Goal: Task Accomplishment & Management: Use online tool/utility

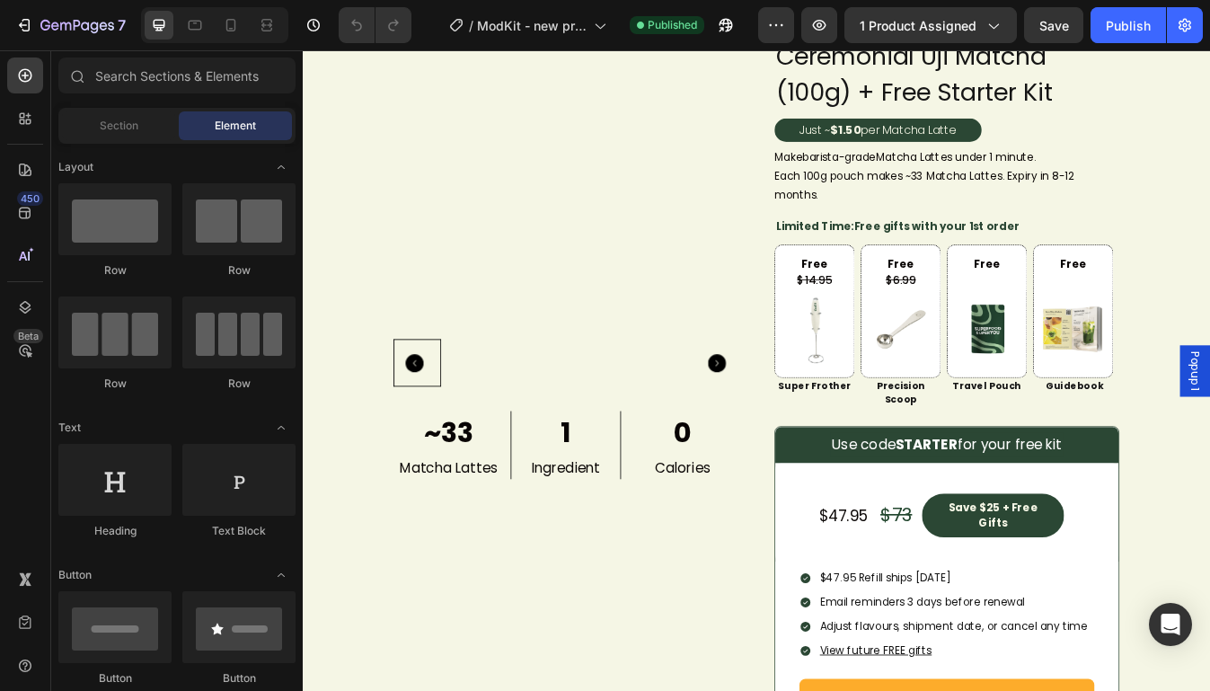
scroll to position [1180, 0]
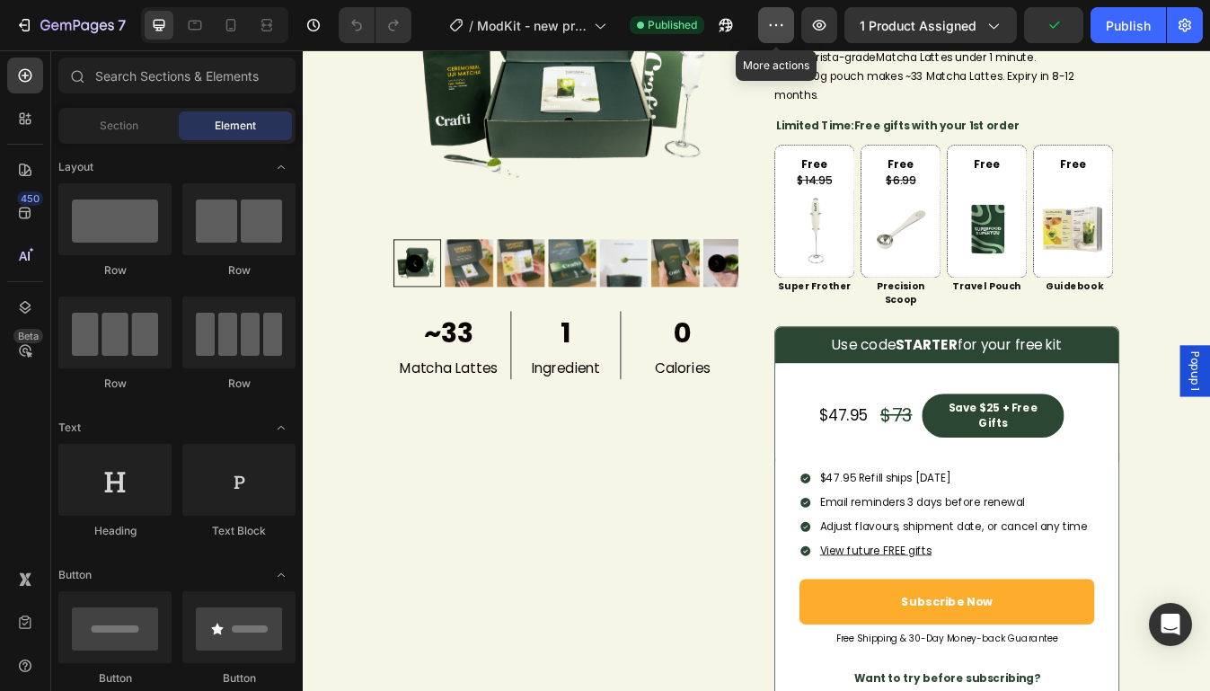
click at [762, 37] on button "button" at bounding box center [776, 25] width 36 height 36
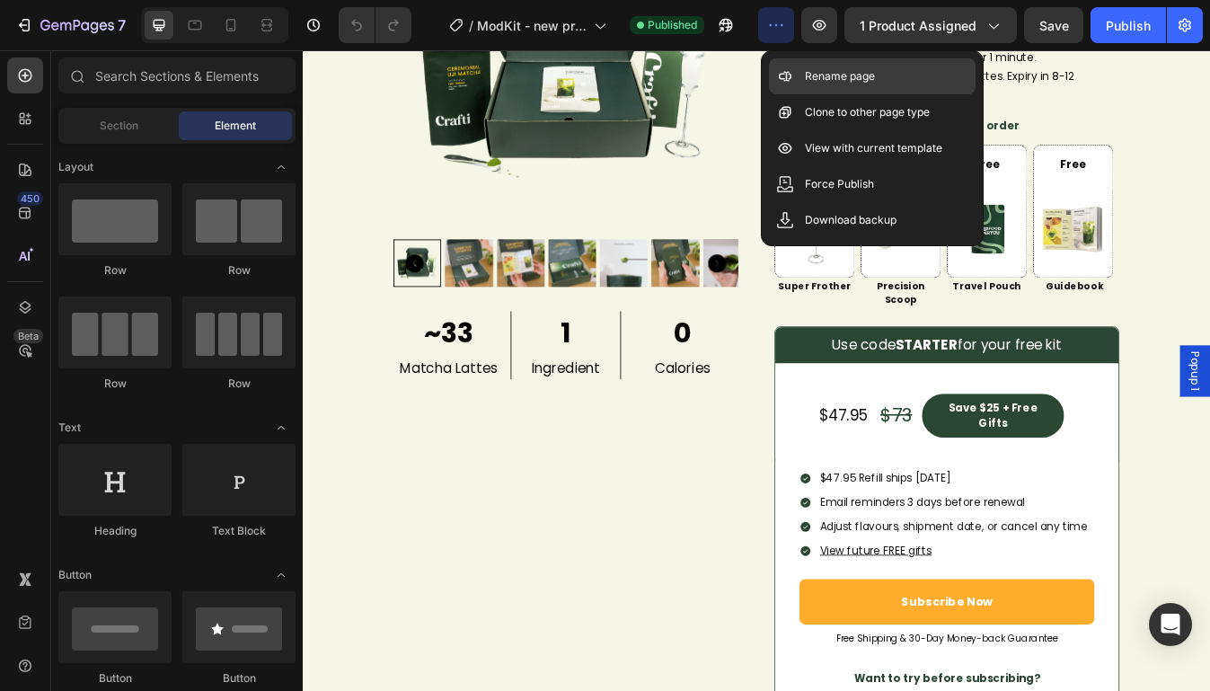
click at [790, 84] on icon at bounding box center [785, 76] width 18 height 18
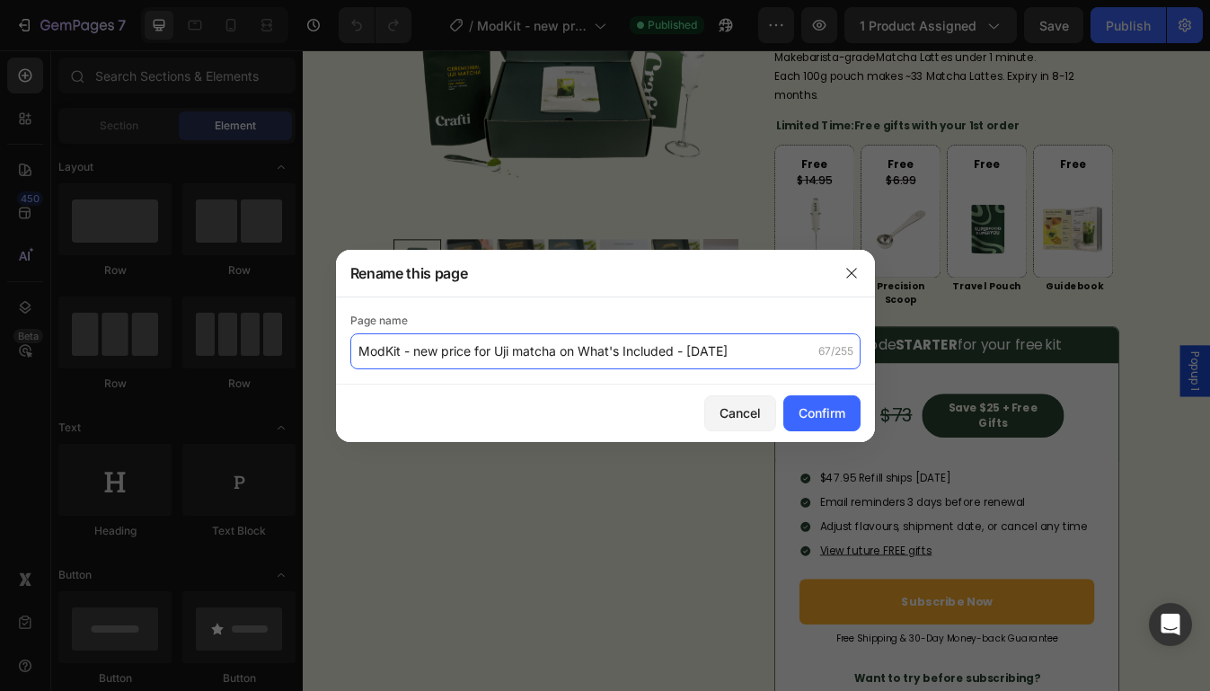
click at [361, 354] on input "ModKit - new price for Uji matcha on What's Included - [DATE]" at bounding box center [605, 351] width 510 height 36
type input "[LIVE] ModKit - new price for Uji matcha on What's Included - [DATE]"
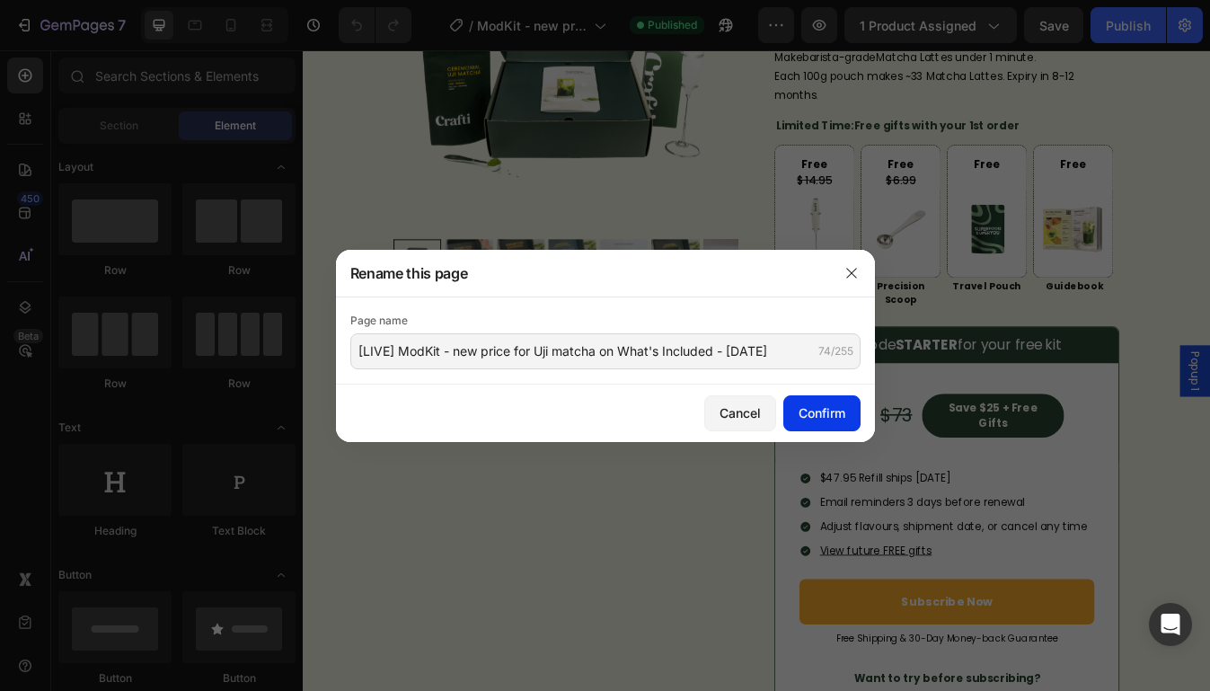
click at [794, 415] on button "Confirm" at bounding box center [821, 413] width 77 height 36
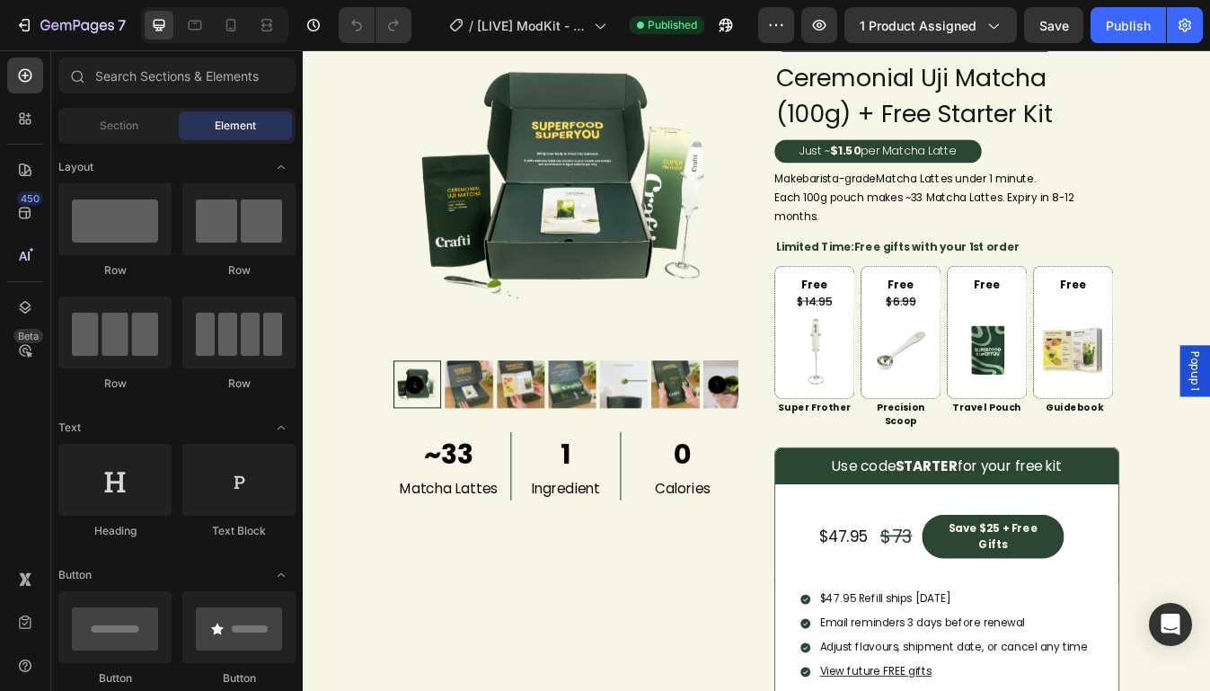
scroll to position [1317, 0]
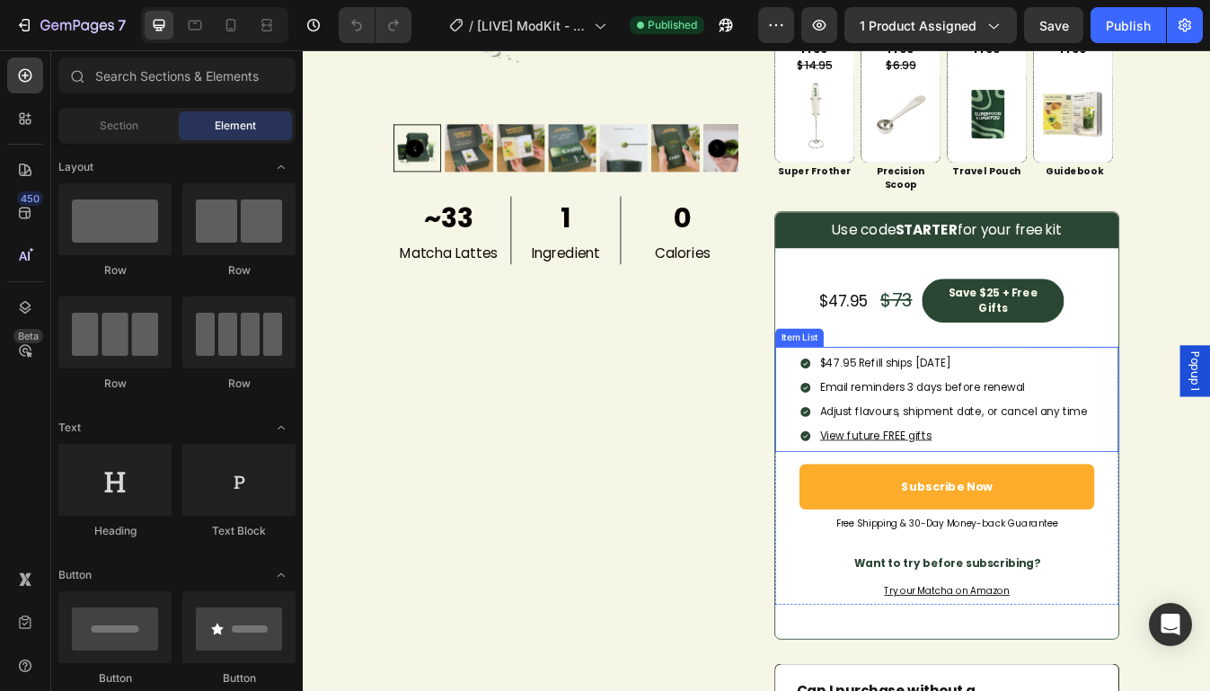
click at [1048, 412] on p "$47.95 Refill ships [DATE]" at bounding box center [1076, 421] width 318 height 19
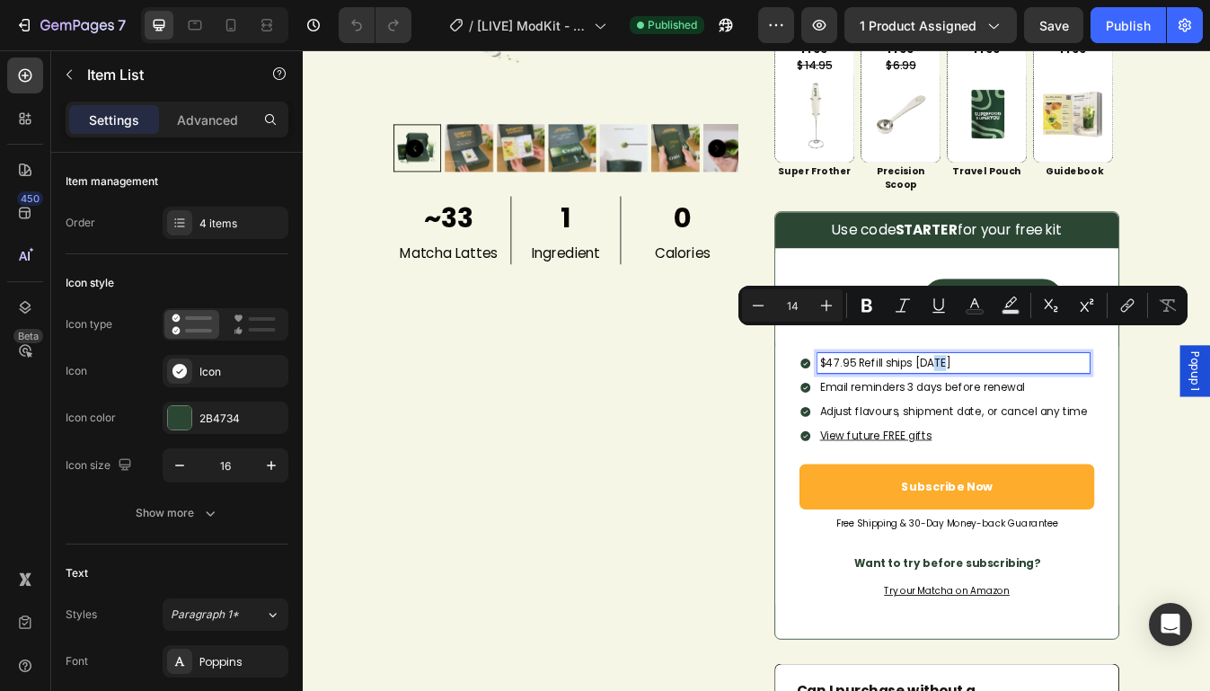
click at [1074, 412] on p "$47.95 Refill ships [DATE]" at bounding box center [1076, 421] width 318 height 19
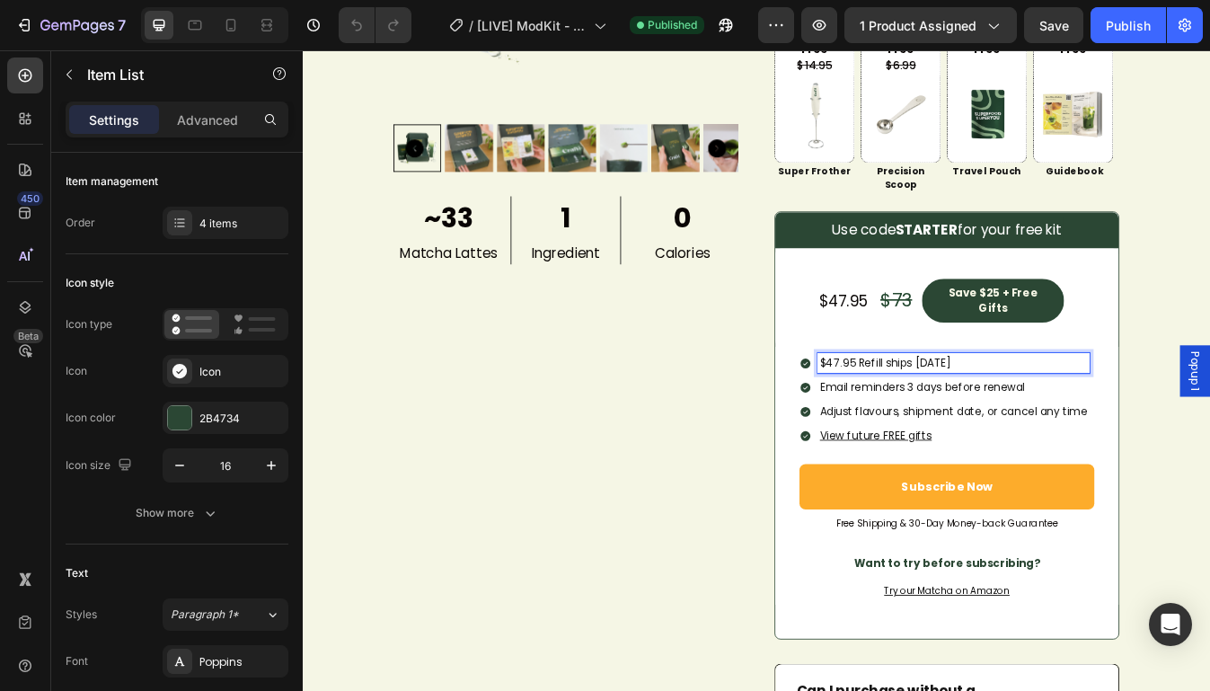
drag, startPoint x: 1038, startPoint y: 389, endPoint x: 1099, endPoint y: 390, distance: 61.1
click at [1099, 412] on p "$47.95 Refill ships [DATE]" at bounding box center [1076, 421] width 318 height 19
click at [1115, 22] on div "Publish" at bounding box center [1128, 25] width 45 height 19
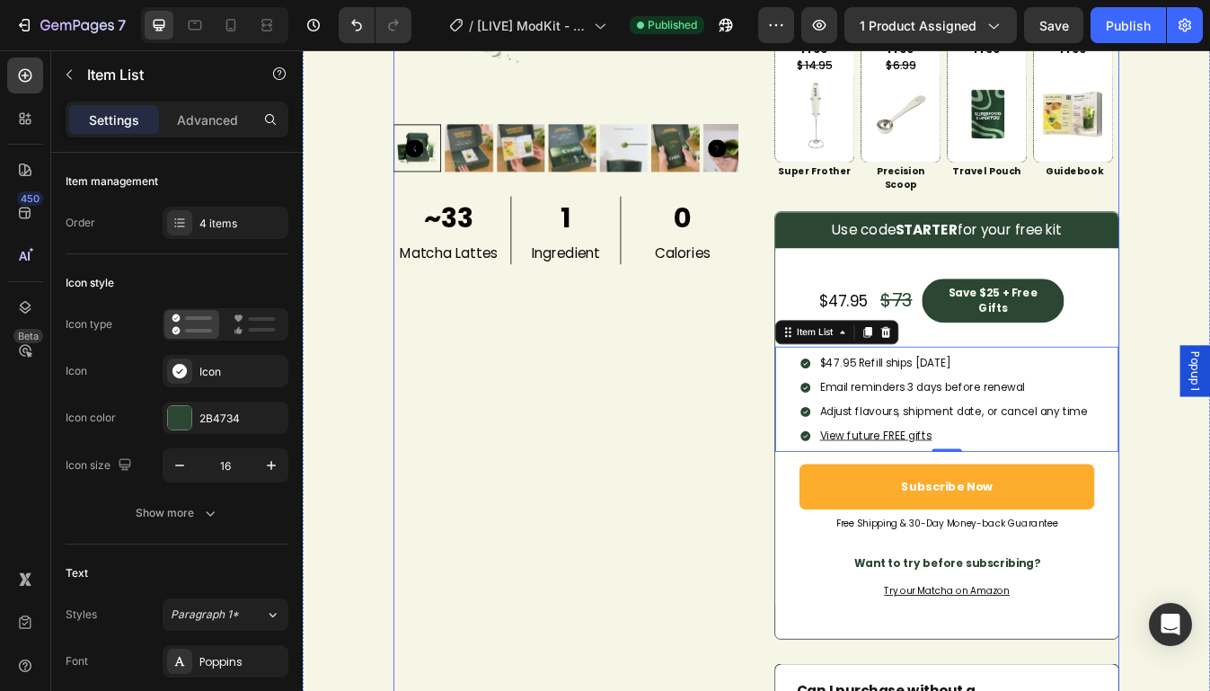
click at [707, 690] on div "Product Images ~33 Text Block Matcha Lattes Text Block 1 Text Block Ingredient …" at bounding box center [616, 487] width 410 height 1533
